Goal: Register for event/course

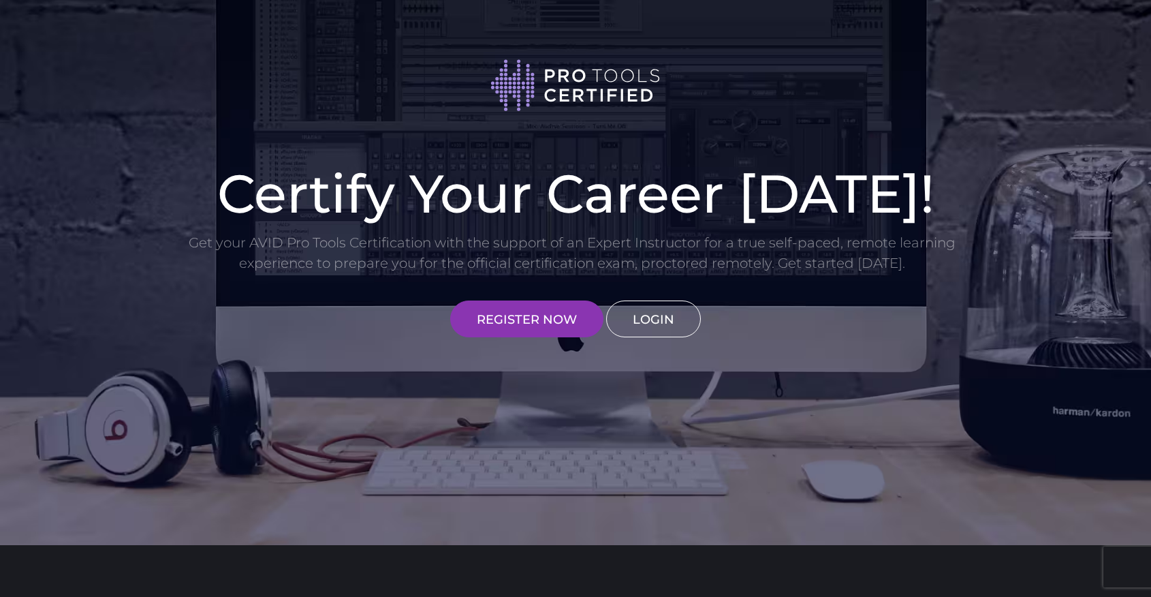
click at [643, 320] on link "LOGIN" at bounding box center [653, 318] width 95 height 37
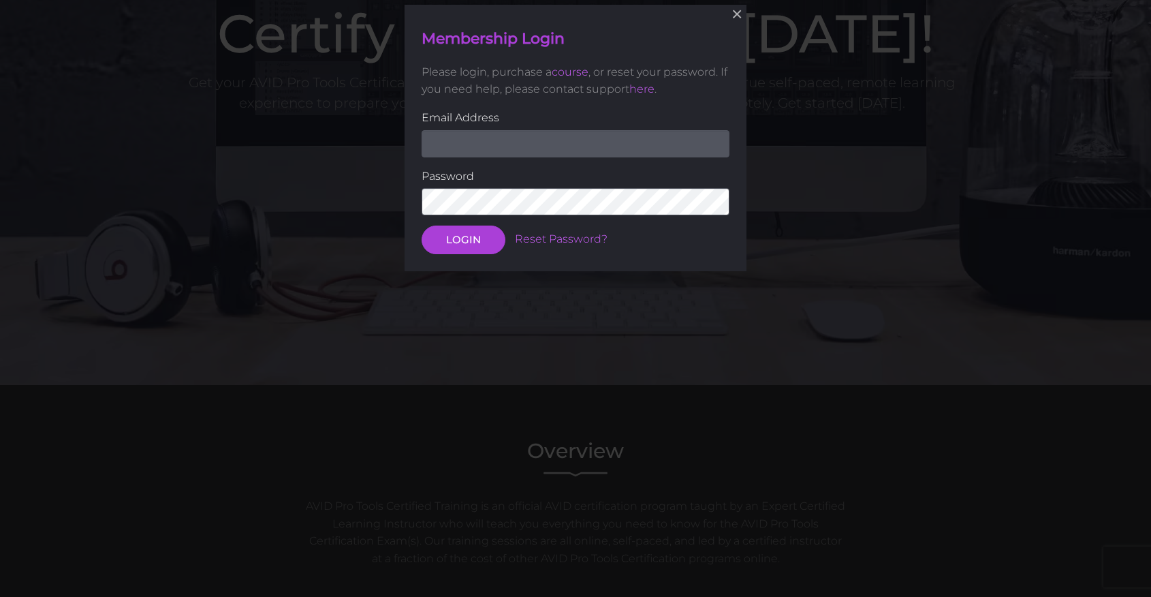
scroll to position [160, 0]
click at [586, 126] on label "Email Address" at bounding box center [576, 118] width 308 height 18
click at [584, 142] on input "email" at bounding box center [576, 143] width 308 height 27
click at [599, 145] on input "email" at bounding box center [576, 143] width 308 height 27
type input "dlaird540726@student.wmcarey.edu"
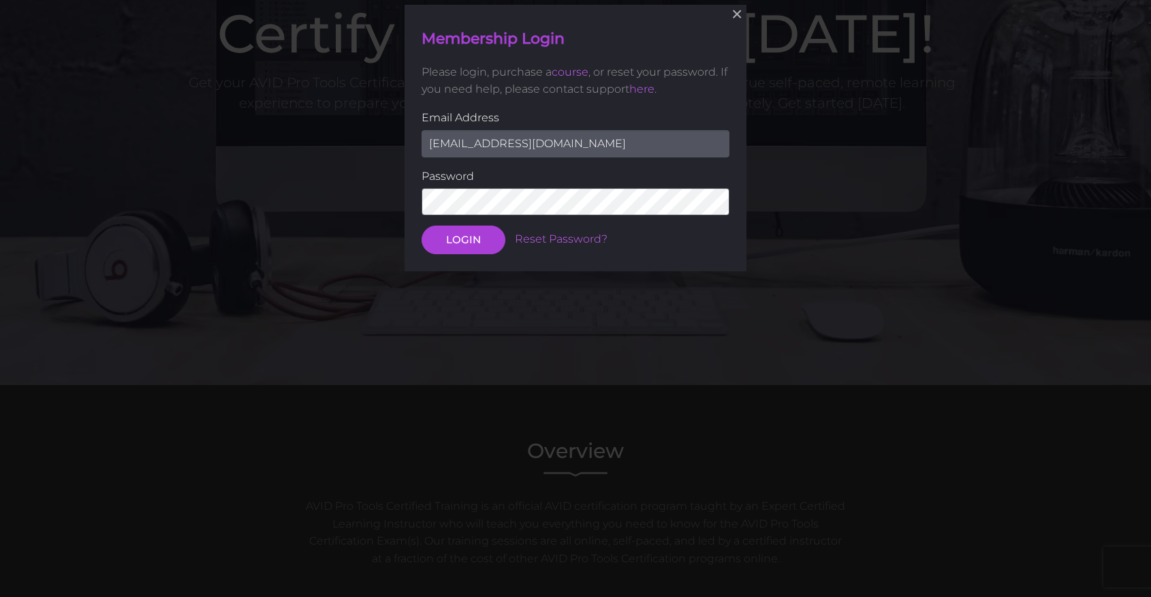
click at [422, 226] on button "LOGIN" at bounding box center [464, 240] width 84 height 29
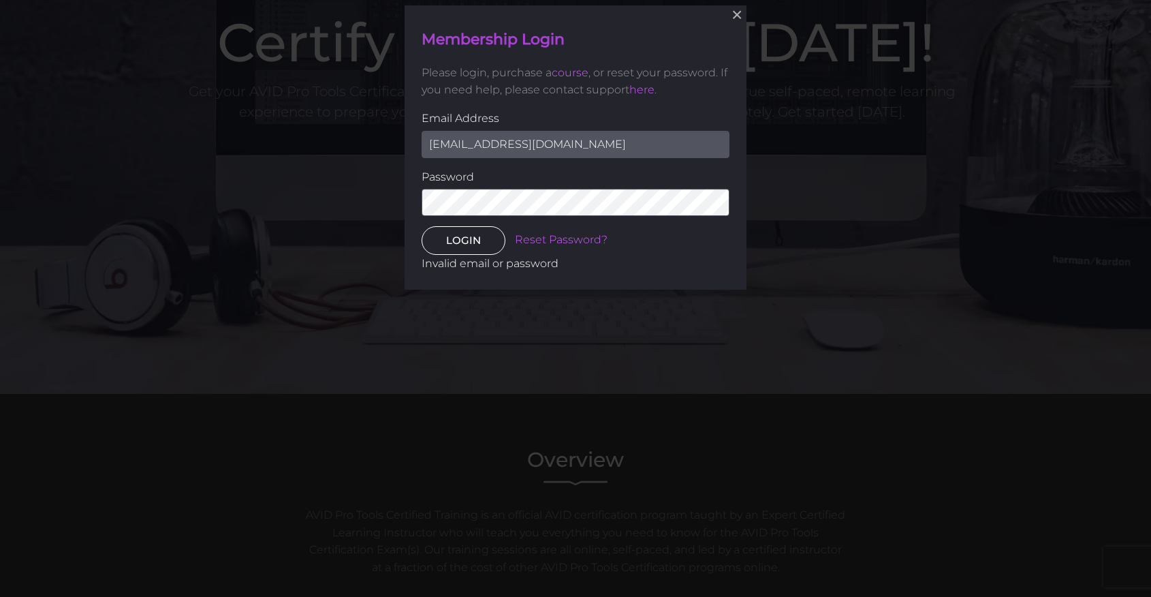
click at [452, 249] on button "LOGIN" at bounding box center [464, 240] width 84 height 29
click at [523, 242] on link "Reset Password?" at bounding box center [561, 239] width 93 height 13
click at [457, 232] on button "LOGIN" at bounding box center [464, 240] width 84 height 29
click at [464, 235] on button "LOGIN" at bounding box center [464, 240] width 84 height 29
click at [563, 236] on link "Reset Password?" at bounding box center [561, 239] width 93 height 13
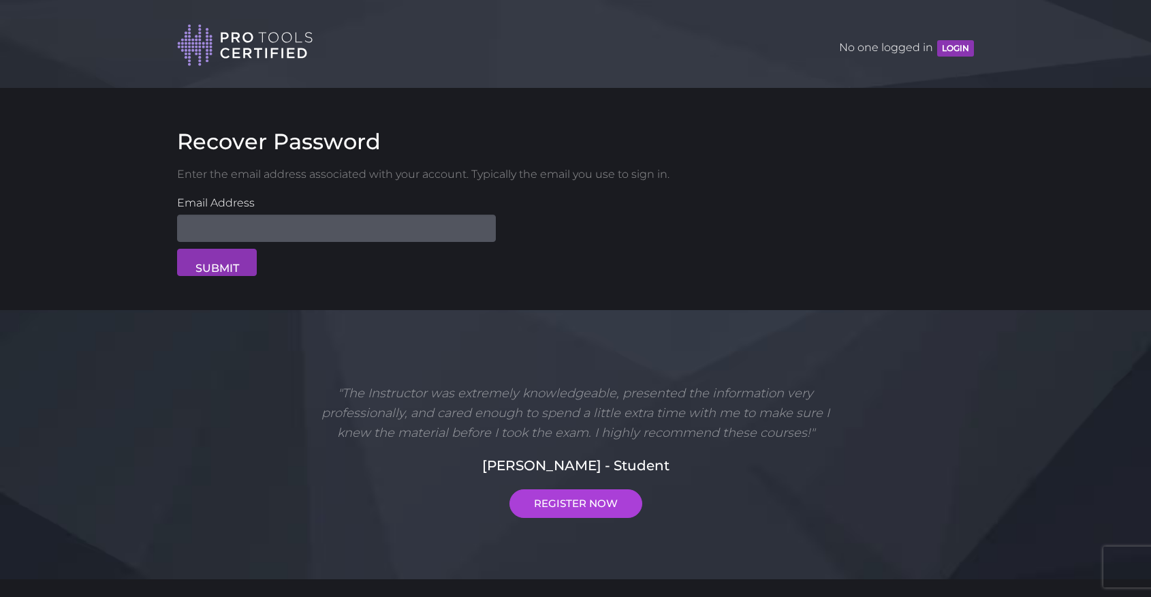
click at [230, 223] on input "Email Address" at bounding box center [336, 228] width 319 height 27
type input "[EMAIL_ADDRESS][DOMAIN_NAME]"
click at [215, 263] on button "SUBMIT" at bounding box center [217, 262] width 80 height 27
click at [386, 227] on input "Email Address" at bounding box center [336, 228] width 319 height 27
type input "dlaird540726@student.wmcarey.edu"
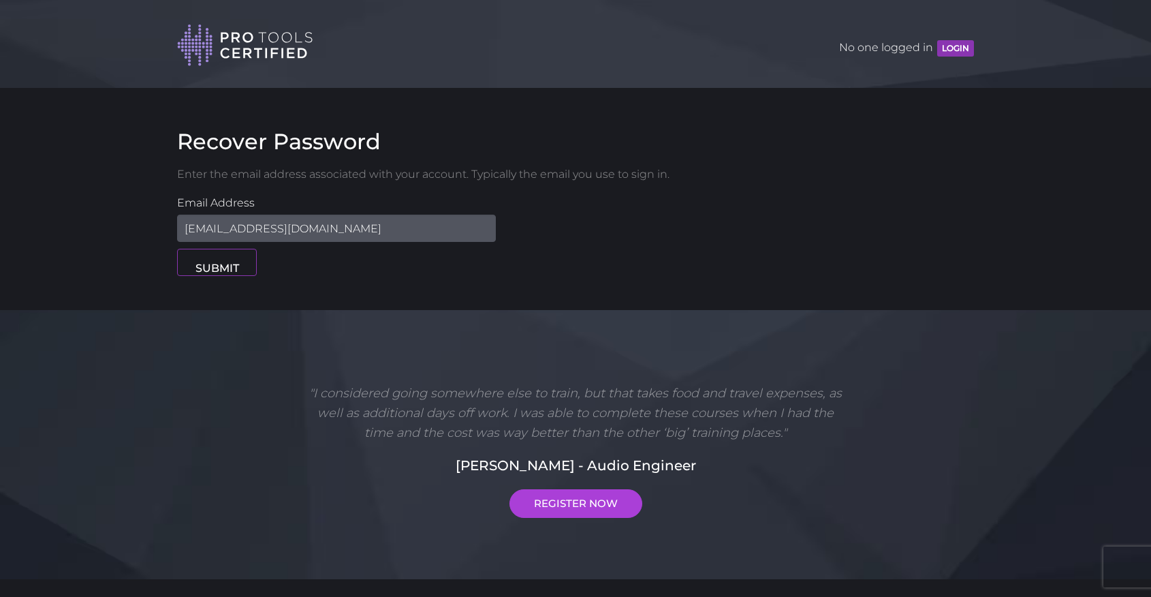
click at [237, 266] on button "SUBMIT" at bounding box center [217, 262] width 80 height 27
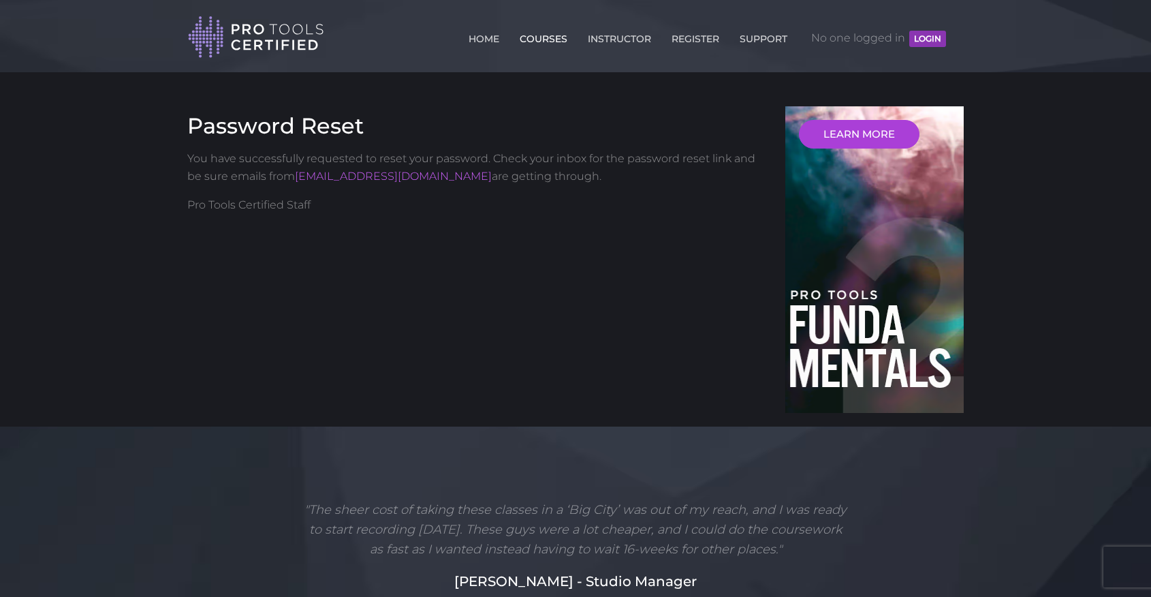
click at [532, 37] on link "COURSES" at bounding box center [543, 36] width 54 height 22
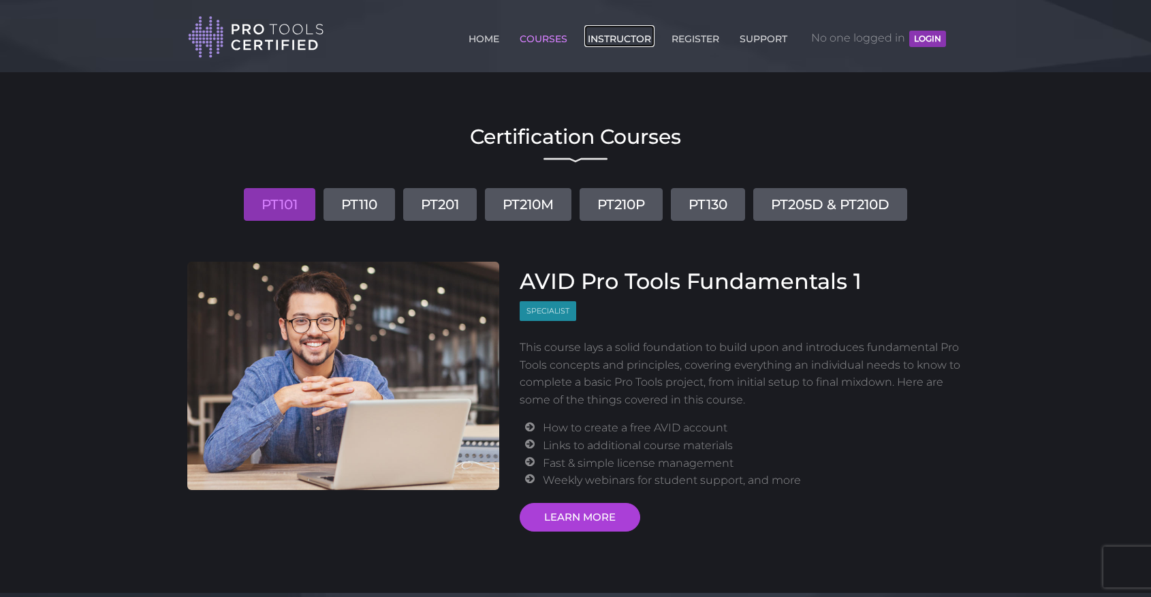
click at [623, 39] on link "INSTRUCTOR" at bounding box center [619, 36] width 70 height 22
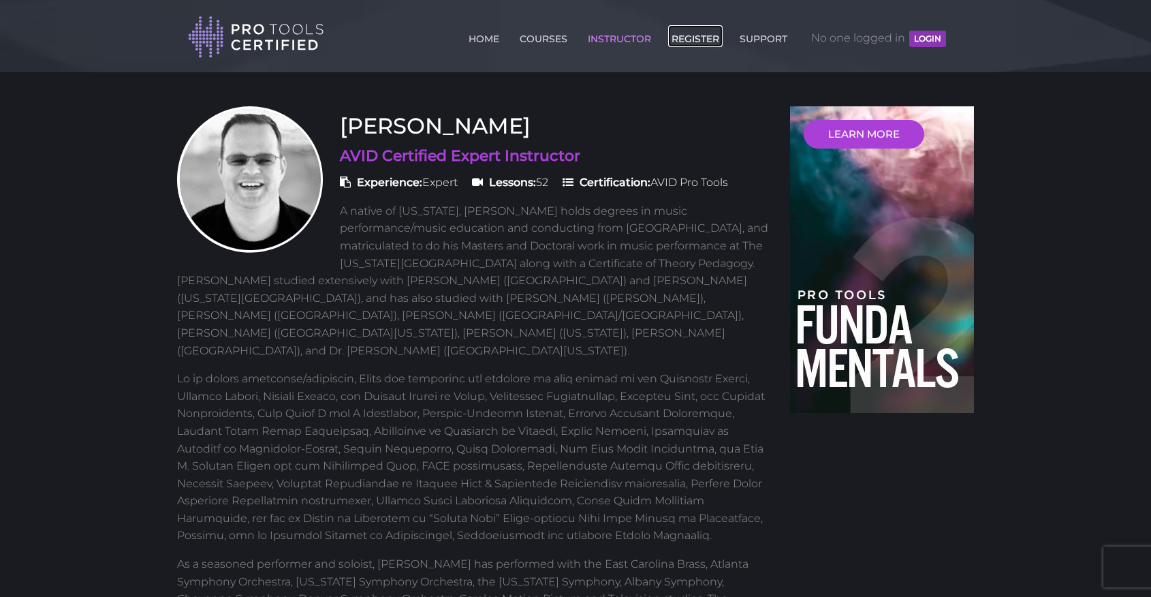
click at [689, 38] on link "REGISTER" at bounding box center [695, 36] width 54 height 22
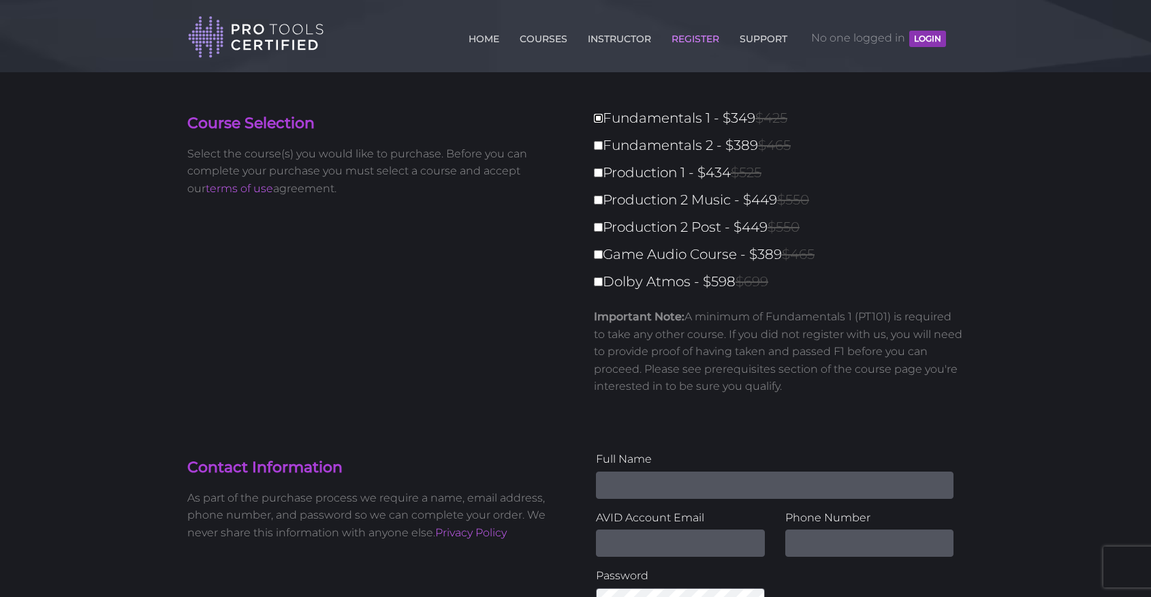
click at [601, 118] on input "Fundamentals 1 - $349 $425" at bounding box center [598, 118] width 9 height 9
checkbox input "true"
type input "349"
click at [601, 128] on label "Fundamentals 1 - $349 $425" at bounding box center [783, 118] width 378 height 24
click at [601, 123] on input "Fundamentals 1 - $349 $425" at bounding box center [598, 118] width 9 height 9
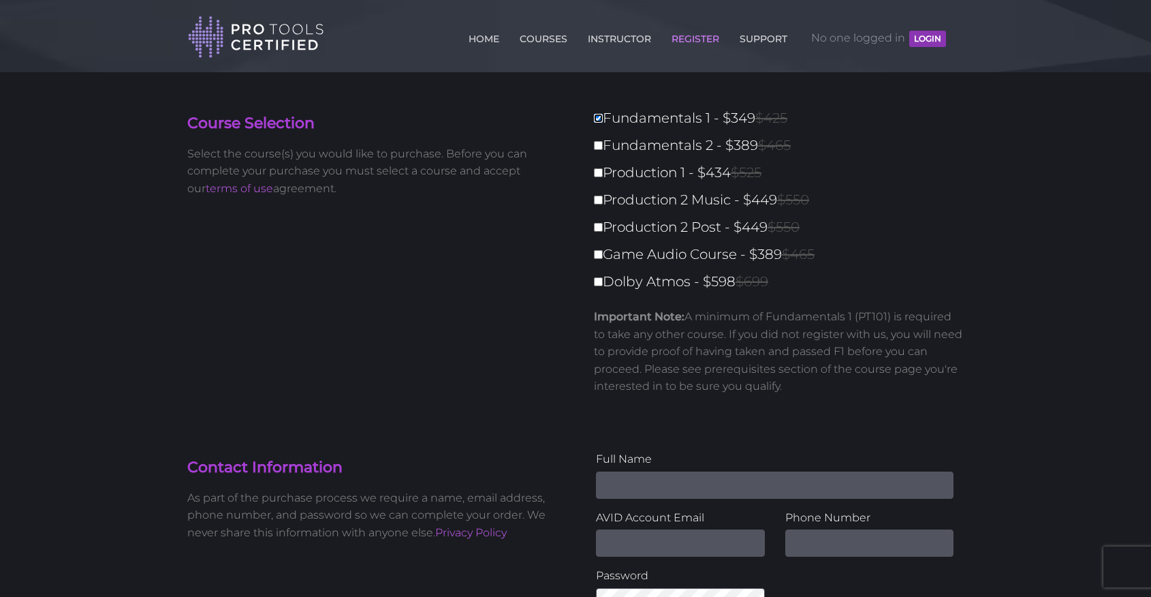
checkbox input "false"
type input "0"
click at [596, 116] on input "Fundamentals 1 - $349 $425" at bounding box center [598, 118] width 9 height 9
checkbox input "true"
type input "349"
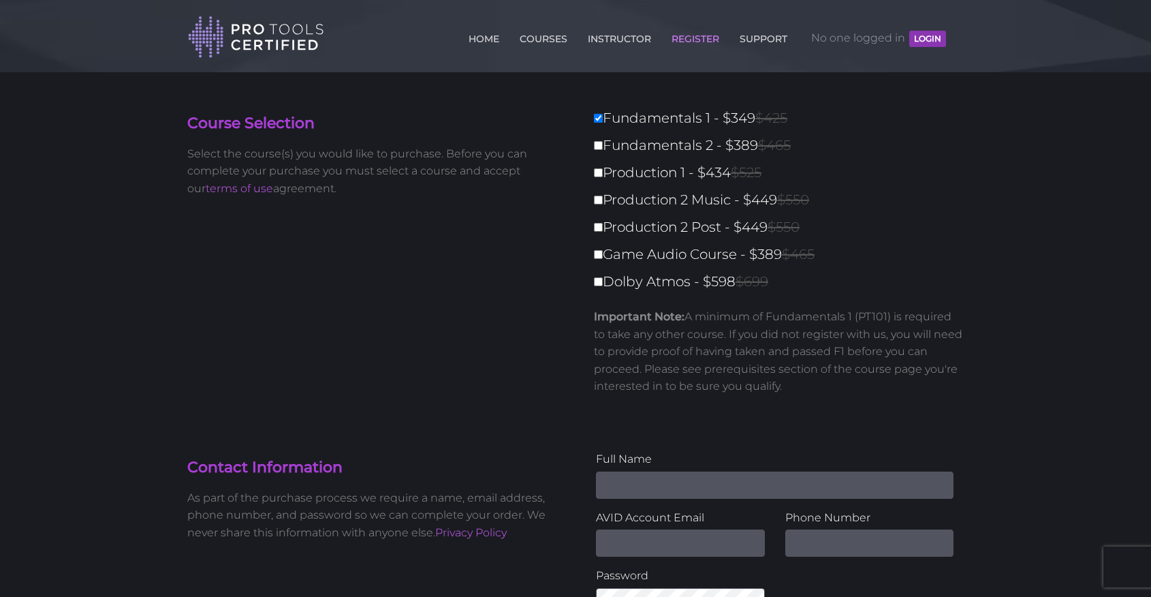
click at [596, 133] on label "Fundamentals 2 - $389 $465" at bounding box center [783, 145] width 378 height 24
click at [596, 141] on input "Fundamentals 2 - $389 $465" at bounding box center [598, 145] width 9 height 9
checkbox input "true"
type input "738"
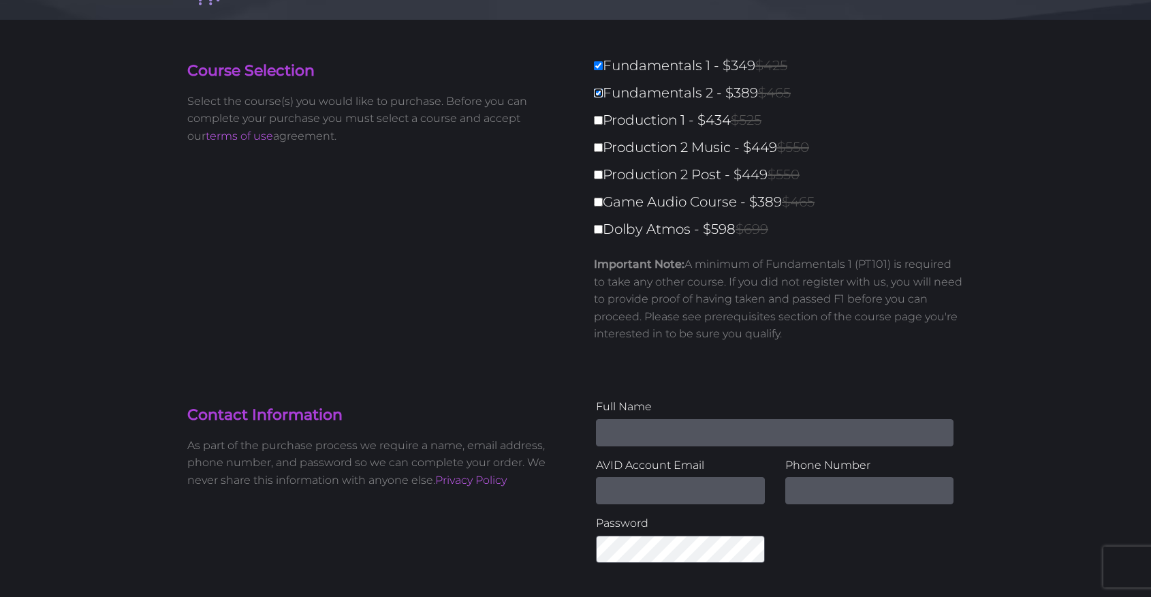
scroll to position [57, 0]
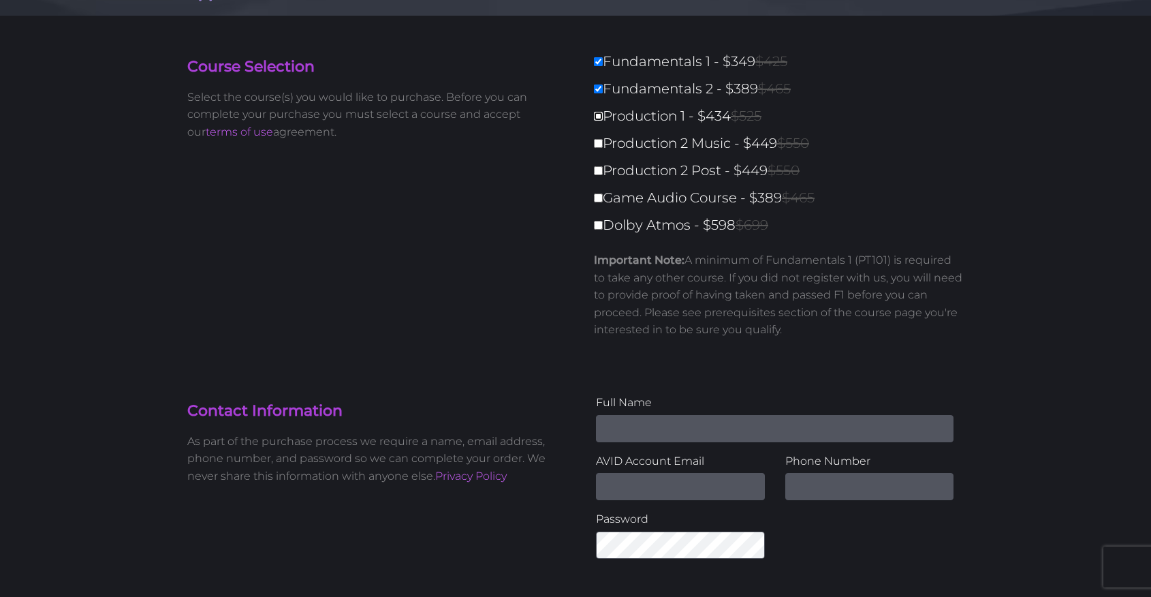
click at [599, 115] on input "Production 1 - $434 $525" at bounding box center [598, 116] width 9 height 9
checkbox input "true"
type input "1172"
click at [600, 148] on input "Production 2 Music - $449 $550" at bounding box center [598, 143] width 9 height 9
checkbox input "true"
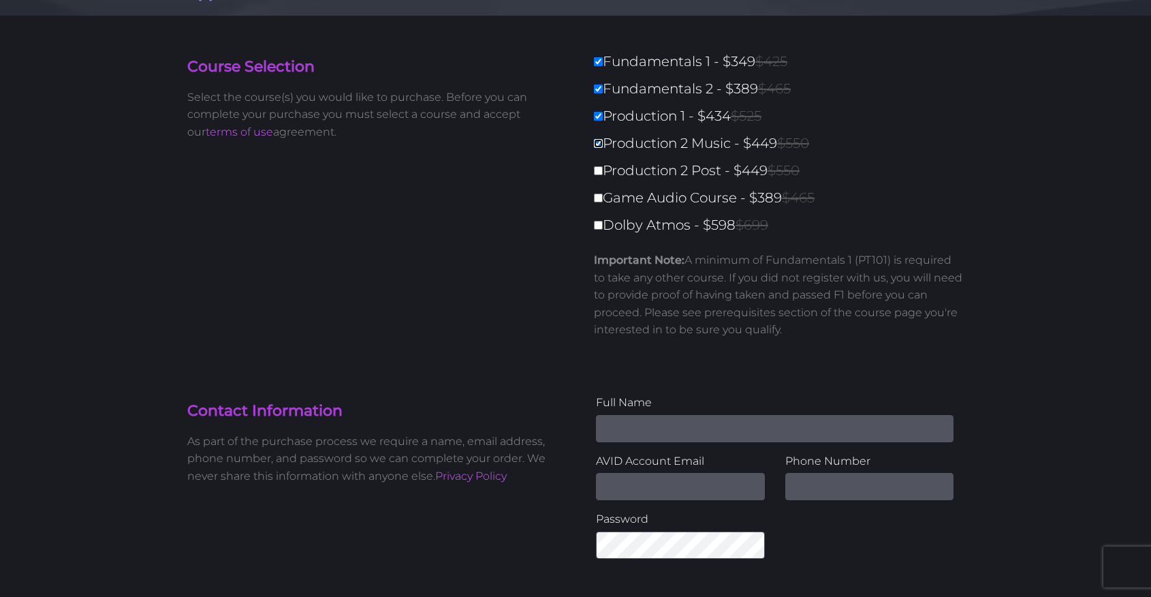
type input "1621"
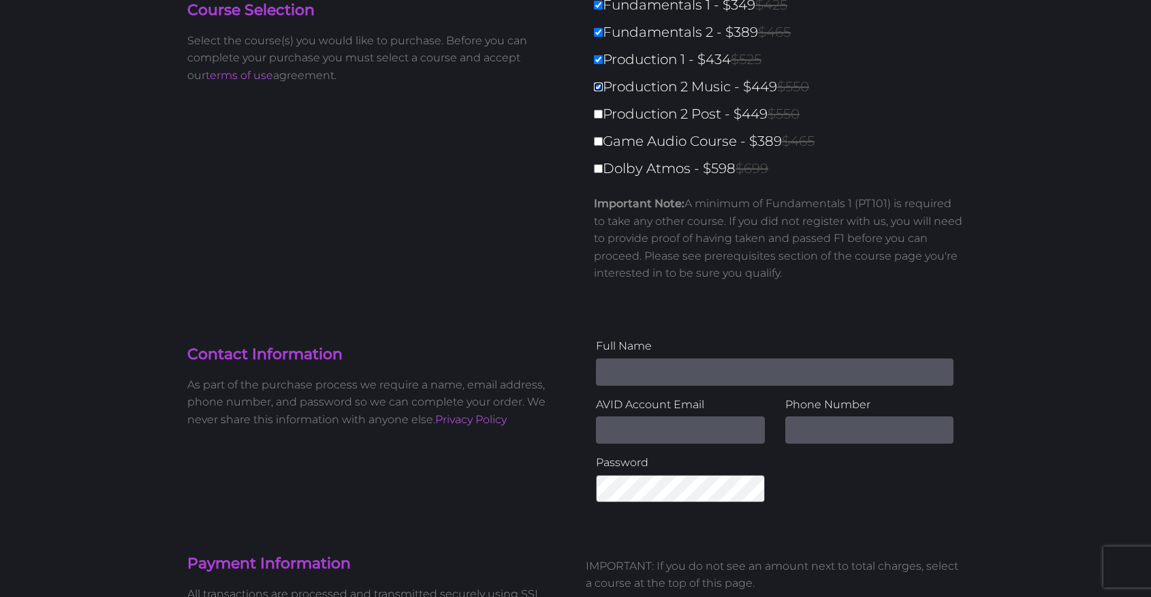
scroll to position [0, 0]
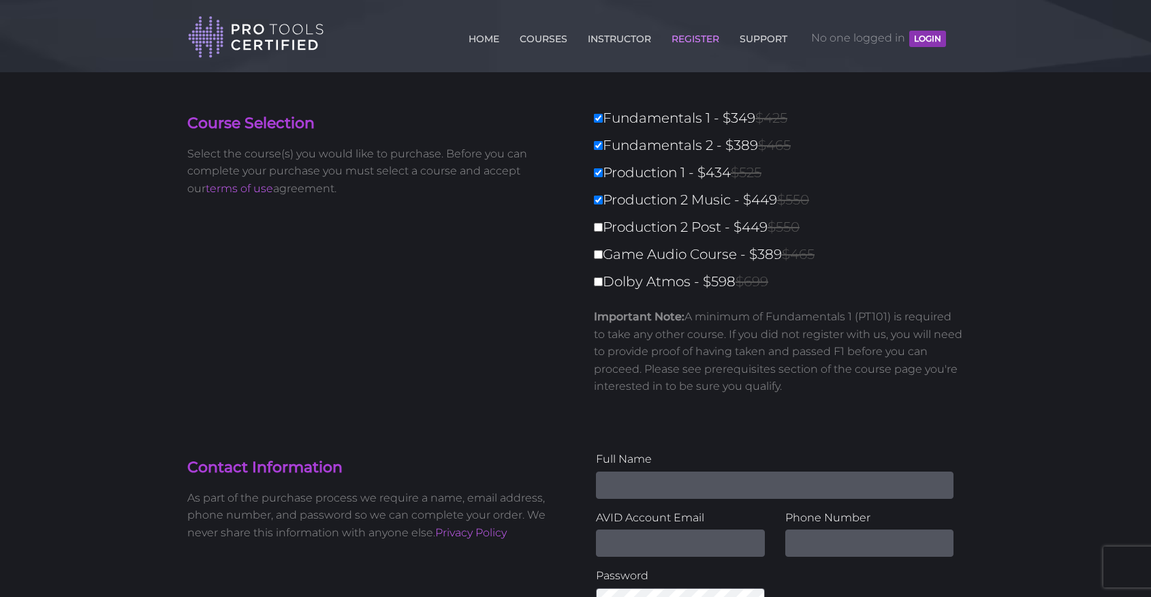
click at [603, 195] on label "Production 2 Music - $449 $550" at bounding box center [783, 200] width 378 height 24
click at [603, 195] on input "Production 2 Music - $449 $550" at bounding box center [598, 199] width 9 height 9
checkbox input "false"
type input "1172"
click at [603, 185] on div "Fundamentals 1 - $349 $425 Fundamentals 2 - $389 $465 Production 1 - $434 $525 …" at bounding box center [775, 256] width 378 height 300
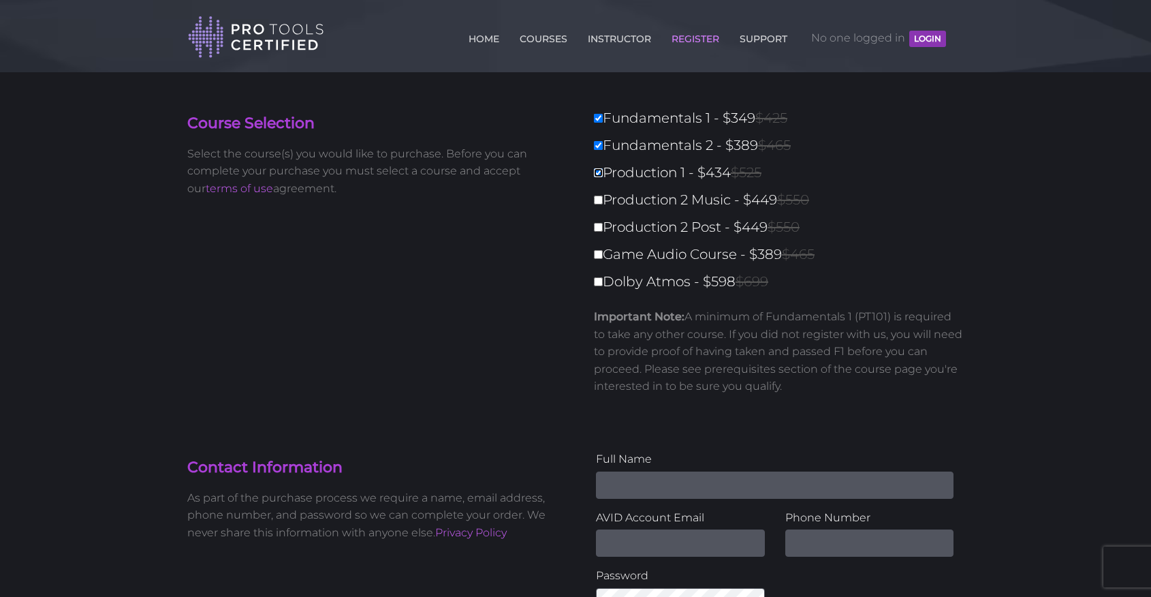
click at [601, 177] on input "Production 1 - $434 $525" at bounding box center [598, 172] width 9 height 9
checkbox input "false"
type input "738"
